Goal: Find specific page/section: Find specific page/section

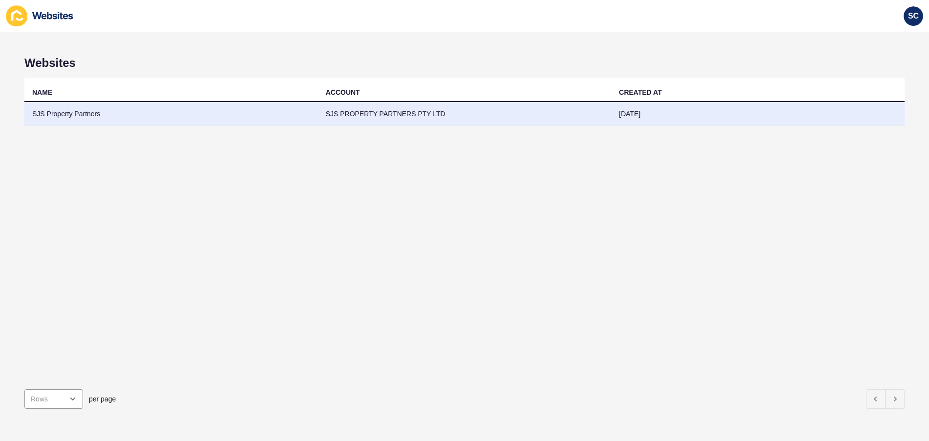
click at [62, 114] on td "SJS Property Partners" at bounding box center [170, 114] width 293 height 24
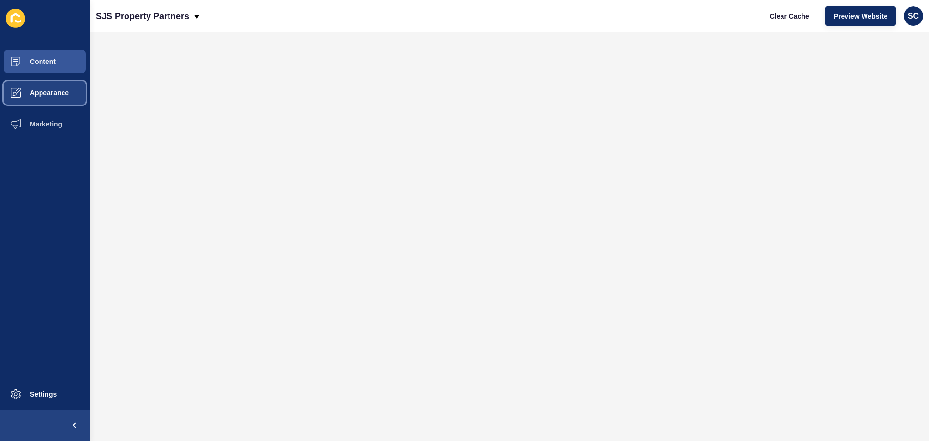
click at [50, 90] on span "Appearance" at bounding box center [34, 93] width 70 height 8
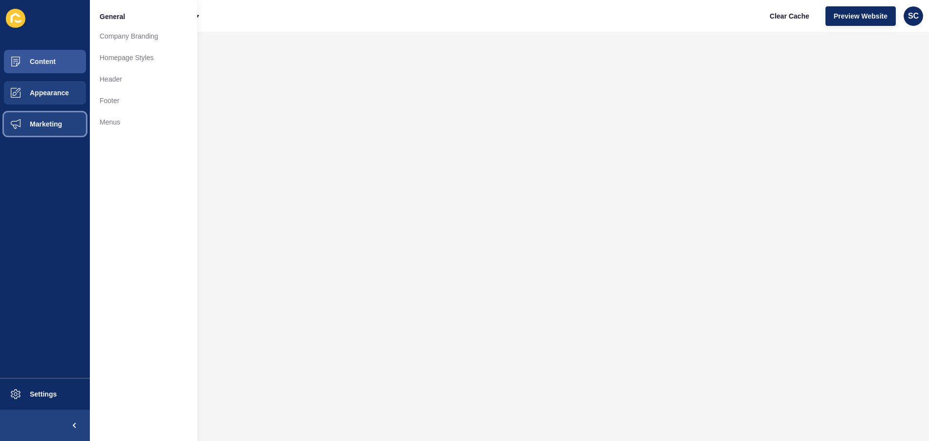
click at [36, 118] on button "Marketing" at bounding box center [45, 123] width 90 height 31
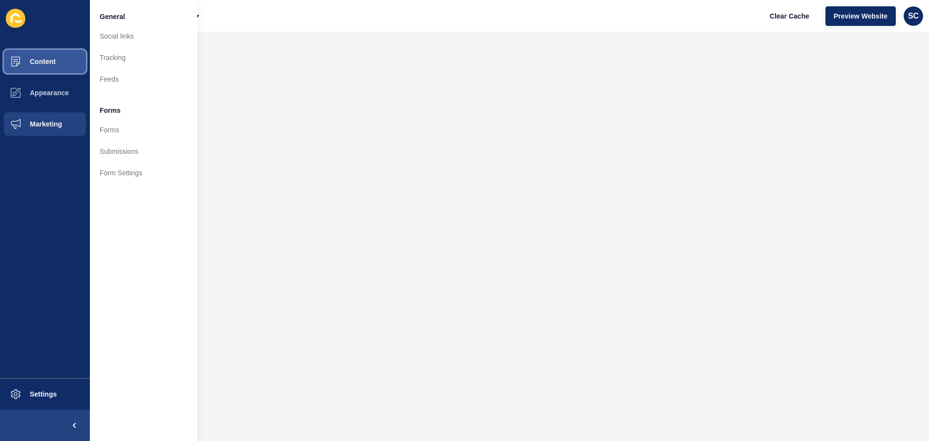
click at [35, 61] on span "Content" at bounding box center [27, 62] width 57 height 8
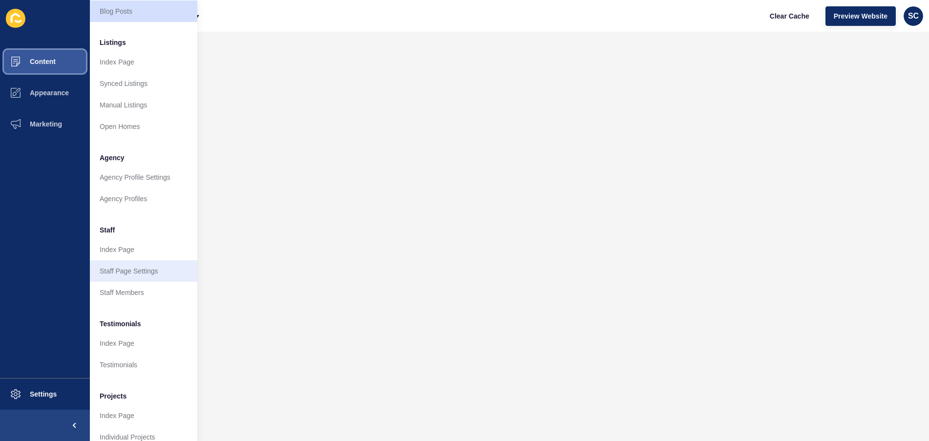
scroll to position [139, 0]
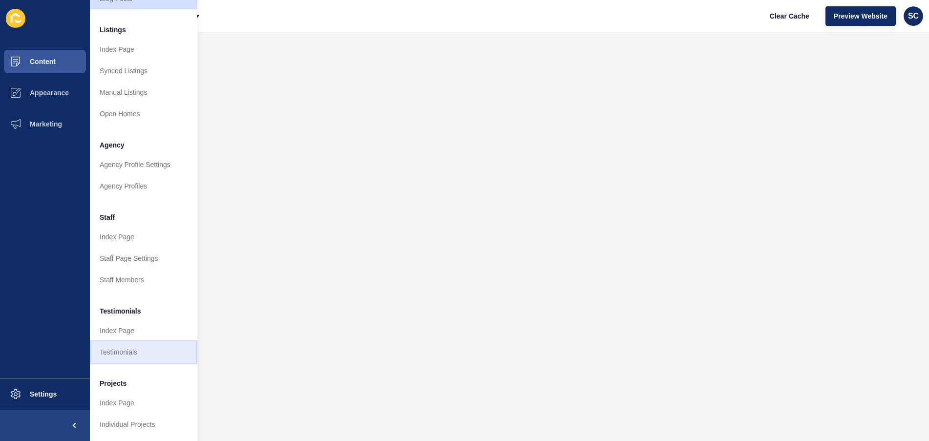
click at [129, 346] on link "Testimonials" at bounding box center [143, 351] width 107 height 21
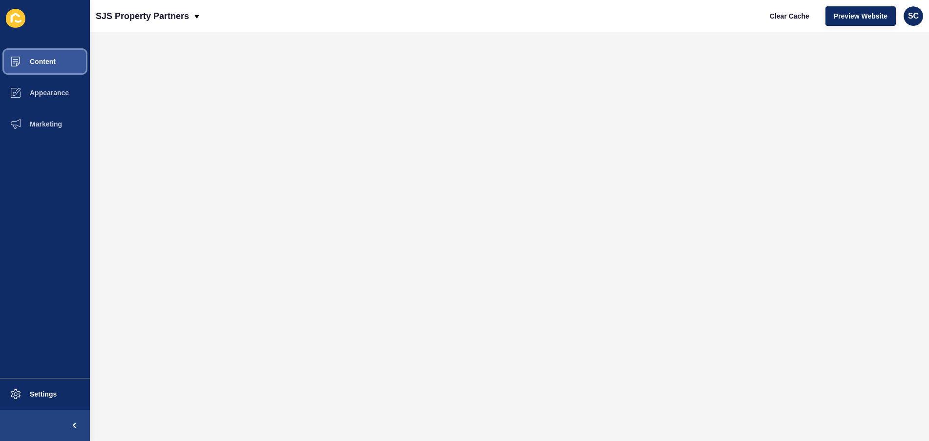
click at [40, 62] on span "Content" at bounding box center [27, 62] width 57 height 8
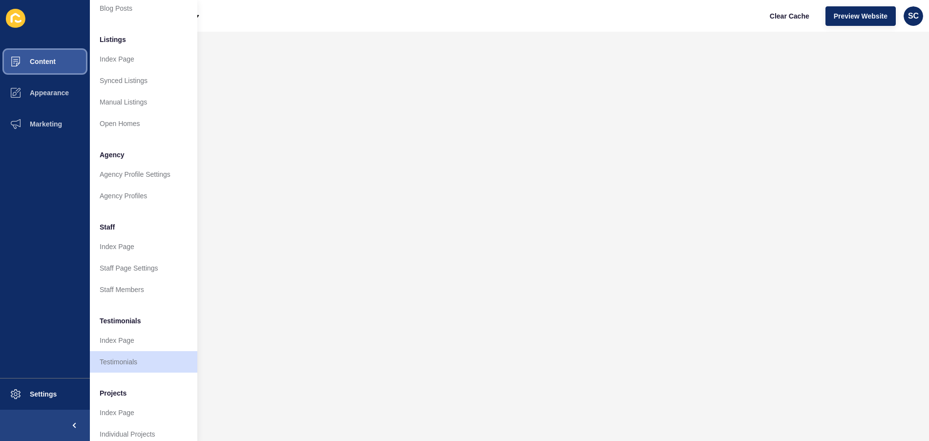
scroll to position [139, 0]
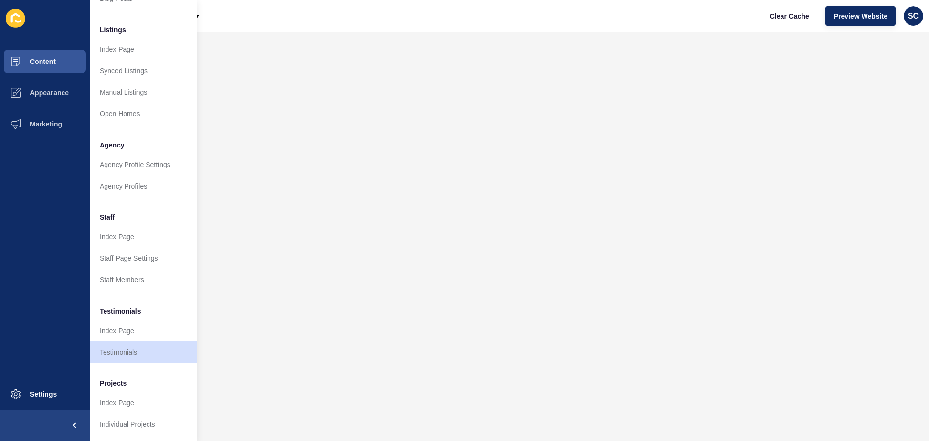
click at [120, 306] on span "Testimonials" at bounding box center [120, 311] width 41 height 10
click at [119, 345] on link "Testimonials" at bounding box center [143, 351] width 107 height 21
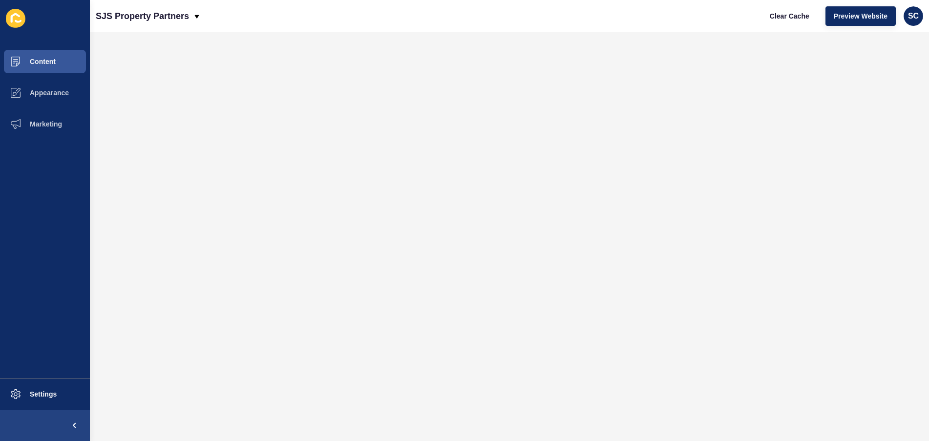
scroll to position [0, 0]
